Goal: Transaction & Acquisition: Obtain resource

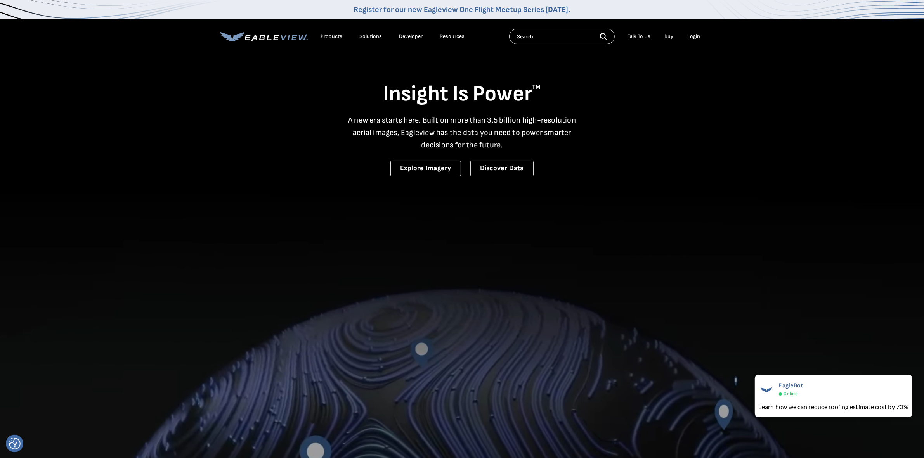
click at [695, 37] on div "Login" at bounding box center [693, 36] width 13 height 7
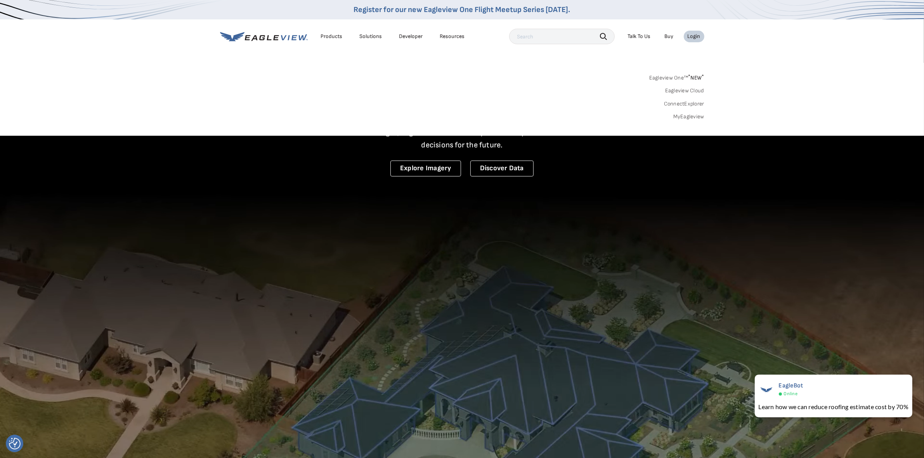
click at [685, 119] on link "MyEagleview" at bounding box center [688, 116] width 31 height 7
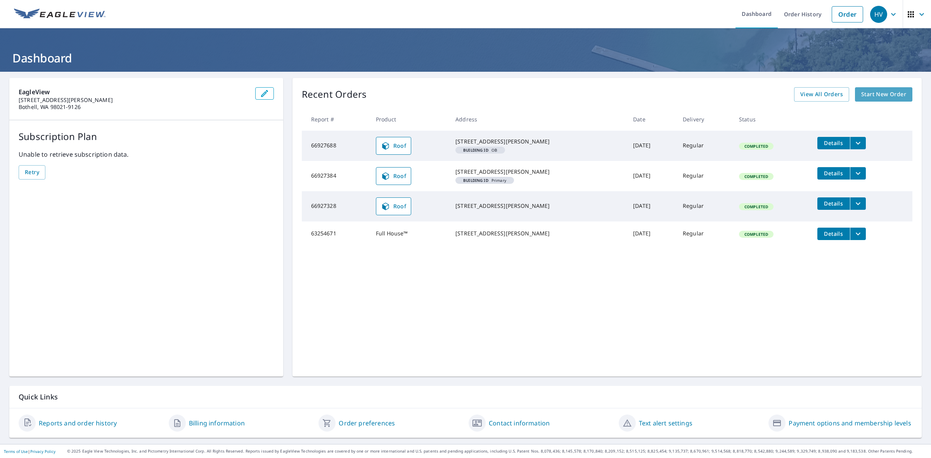
click at [878, 92] on span "Start New Order" at bounding box center [883, 95] width 45 height 10
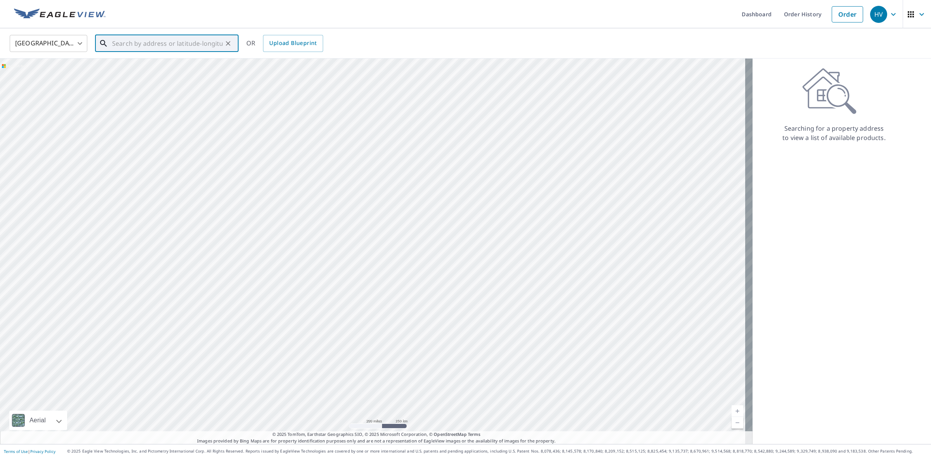
click at [189, 48] on input "text" at bounding box center [167, 44] width 111 height 22
click at [171, 61] on span "[STREET_ADDRESS][PERSON_NAME]" at bounding box center [172, 65] width 122 height 9
type input "[STREET_ADDRESS][PERSON_NAME][PERSON_NAME]"
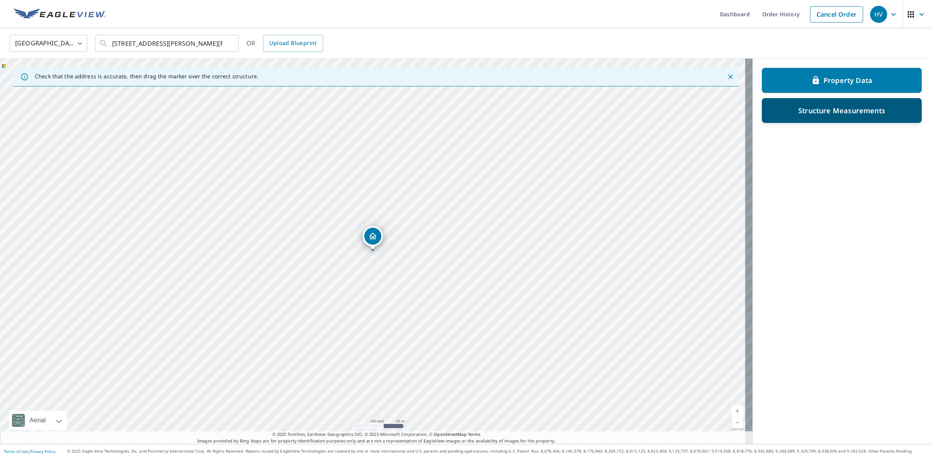
click at [826, 114] on div "Structure Measurements" at bounding box center [842, 111] width 140 height 14
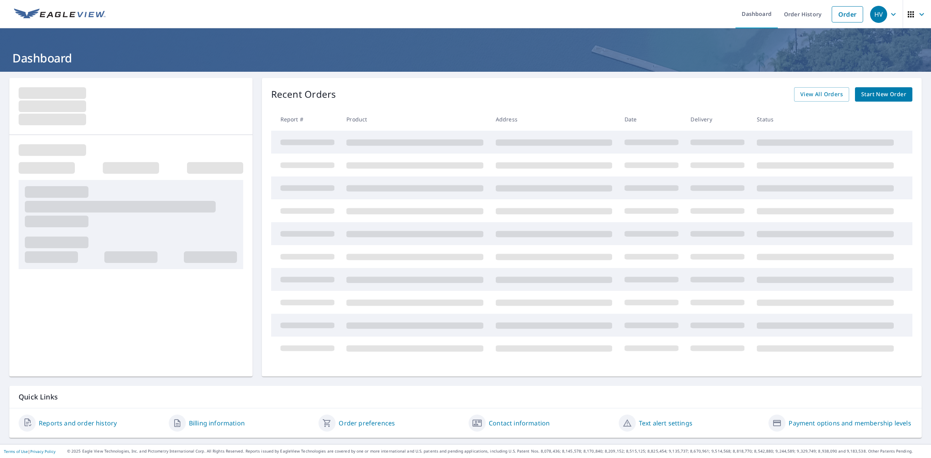
click at [895, 95] on span "Start New Order" at bounding box center [883, 95] width 45 height 10
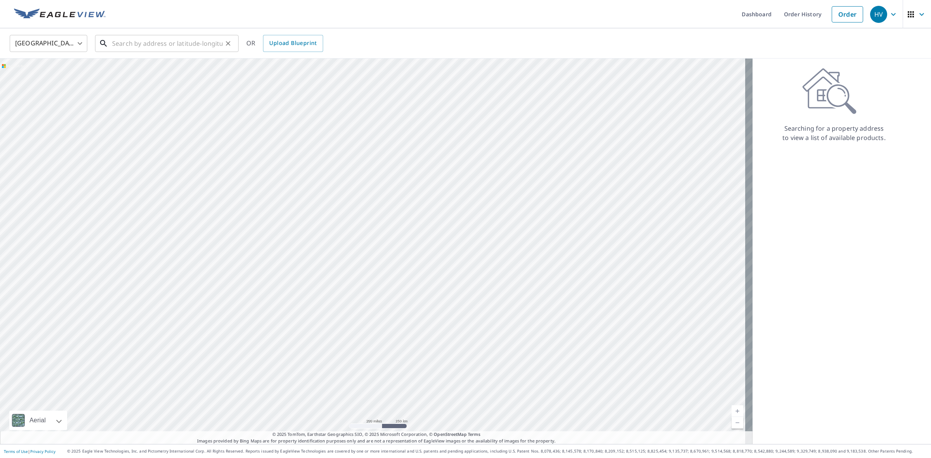
click at [175, 49] on input "text" at bounding box center [167, 44] width 111 height 22
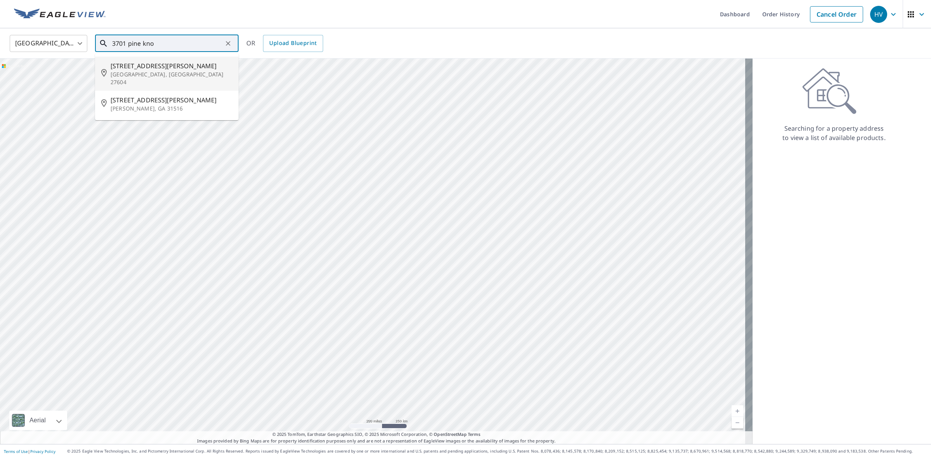
click at [148, 63] on span "[STREET_ADDRESS][PERSON_NAME]" at bounding box center [172, 65] width 122 height 9
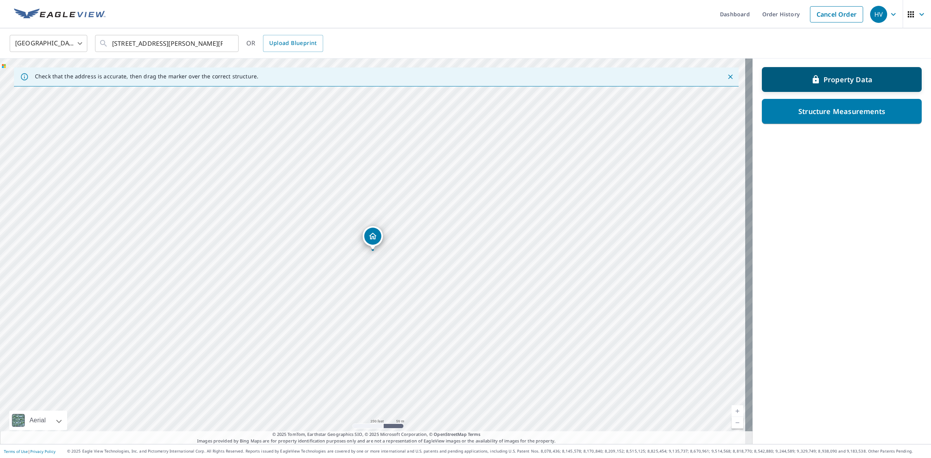
click at [832, 86] on div "Property Data" at bounding box center [842, 80] width 140 height 14
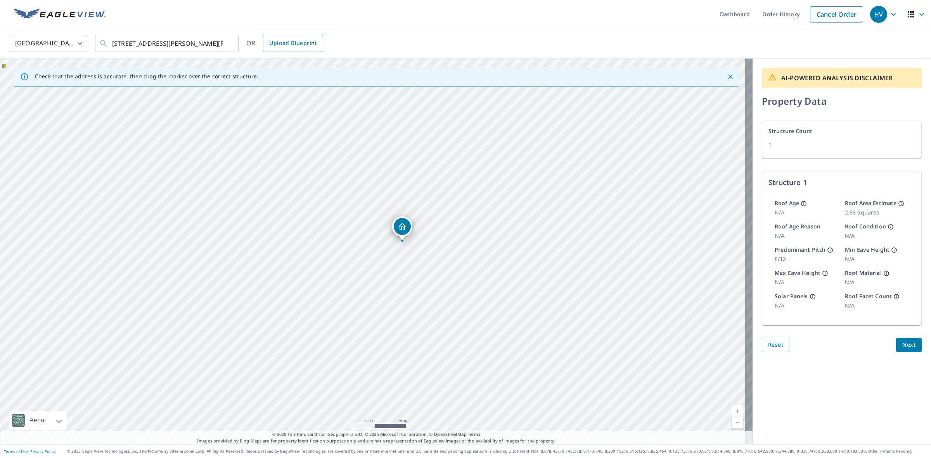
click at [902, 343] on span "Next" at bounding box center [908, 345] width 13 height 10
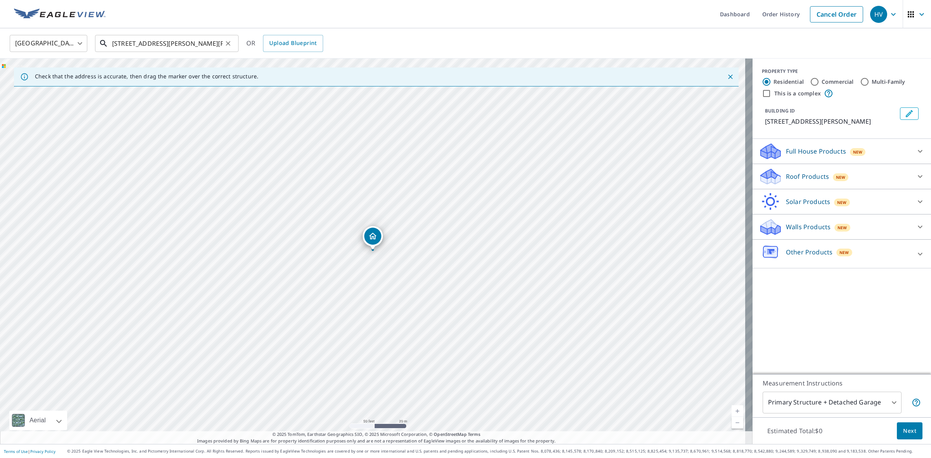
click at [146, 42] on input "[STREET_ADDRESS][PERSON_NAME][PERSON_NAME]" at bounding box center [167, 44] width 111 height 22
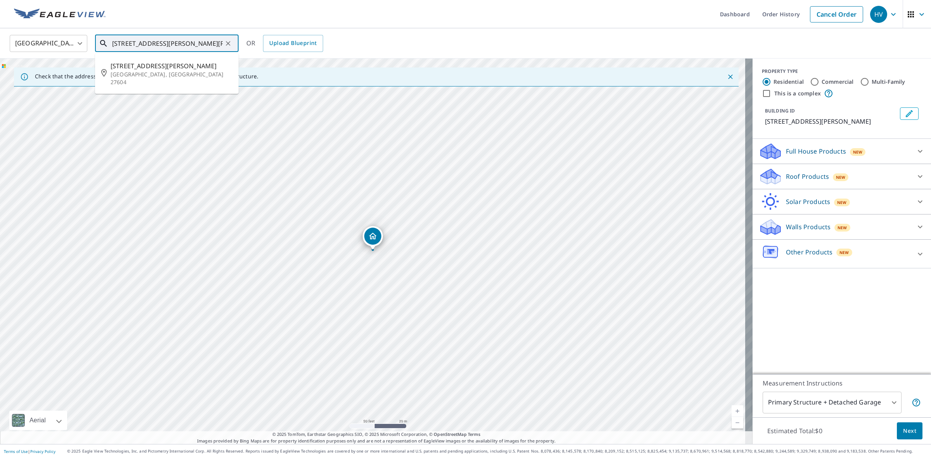
click at [152, 43] on input "[STREET_ADDRESS][PERSON_NAME][PERSON_NAME]" at bounding box center [167, 44] width 111 height 22
click at [153, 43] on input "[STREET_ADDRESS][PERSON_NAME][PERSON_NAME]" at bounding box center [167, 44] width 111 height 22
click at [184, 74] on p "[GEOGRAPHIC_DATA], [GEOGRAPHIC_DATA] 14580" at bounding box center [172, 79] width 122 height 16
type input "[STREET_ADDRESS][PERSON_NAME]"
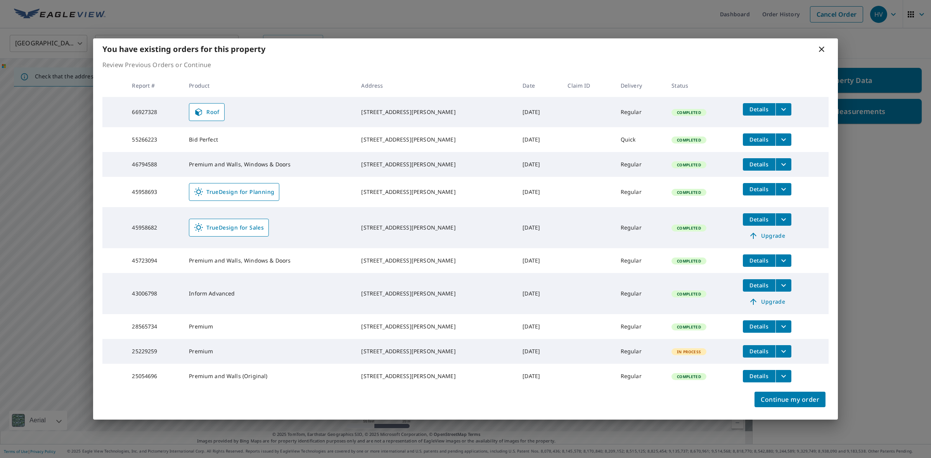
click at [823, 45] on icon at bounding box center [821, 49] width 9 height 9
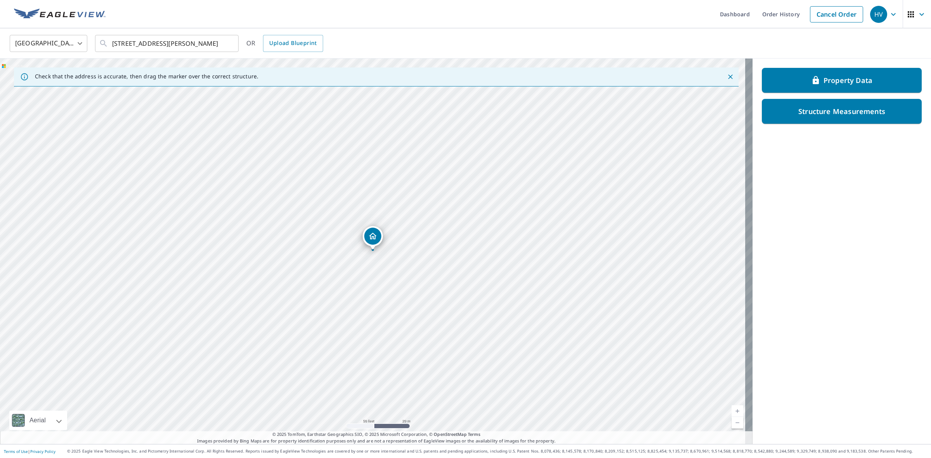
click at [822, 40] on div "[GEOGRAPHIC_DATA] [GEOGRAPHIC_DATA] ​ [STREET_ADDRESS][PERSON_NAME] ​ OR Upload…" at bounding box center [463, 43] width 918 height 18
click at [826, 78] on p "Property Data" at bounding box center [848, 79] width 49 height 9
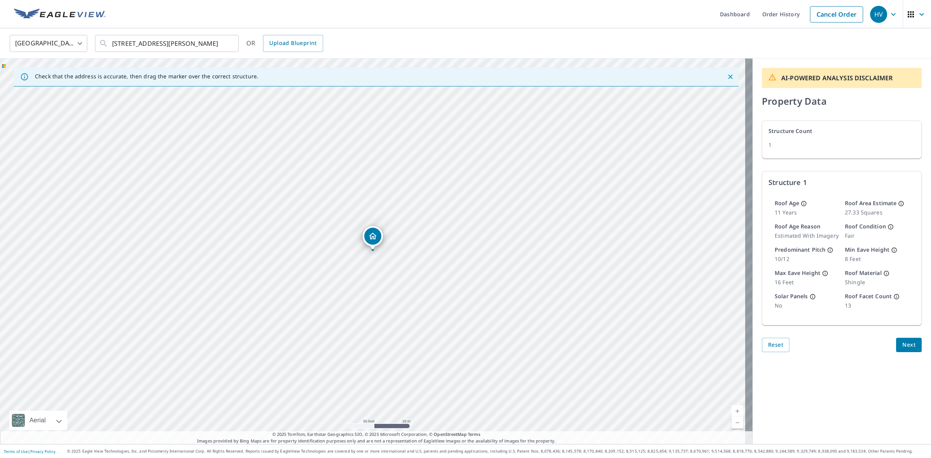
drag, startPoint x: 835, startPoint y: 396, endPoint x: 829, endPoint y: 394, distance: 6.1
click at [835, 396] on div "AI-POWERED ANALYSIS DISCLAIMER Property Data Structure Count 1 Structure 1 Roof…" at bounding box center [842, 252] width 178 height 386
click at [836, 393] on div "AI-POWERED ANALYSIS DISCLAIMER Property Data Structure Count 1 Structure 1 Roof…" at bounding box center [842, 252] width 178 height 386
